Goal: Task Accomplishment & Management: Manage account settings

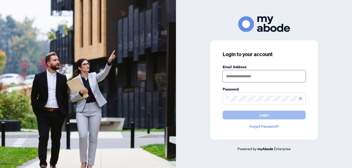
type input "**********"
click at [266, 115] on span "Login" at bounding box center [263, 115] width 9 height 8
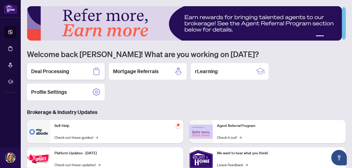
click at [53, 73] on h2 "Deal Processing" at bounding box center [50, 71] width 38 height 7
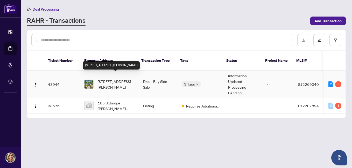
click at [106, 80] on span "[STREET_ADDRESS][PERSON_NAME]" at bounding box center [116, 84] width 37 height 11
